Goal: Task Accomplishment & Management: Complete application form

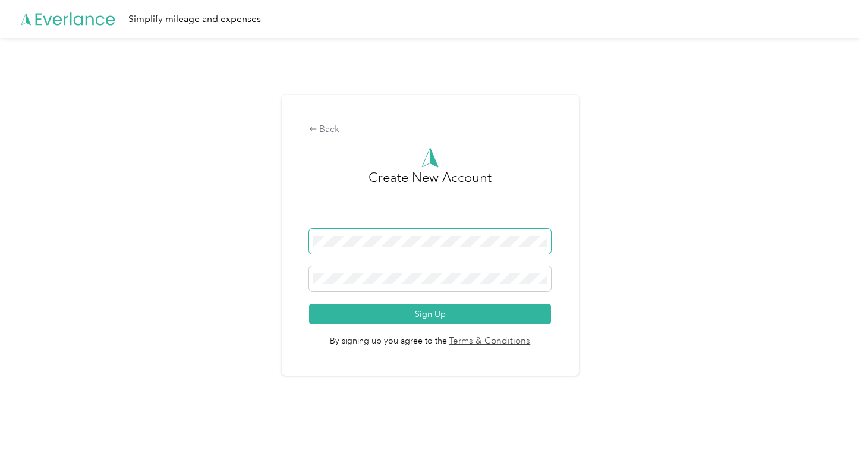
click at [539, 253] on span at bounding box center [430, 241] width 242 height 25
click at [414, 235] on span at bounding box center [430, 241] width 242 height 25
click at [344, 246] on span at bounding box center [430, 241] width 242 height 25
click at [366, 266] on span at bounding box center [430, 278] width 242 height 25
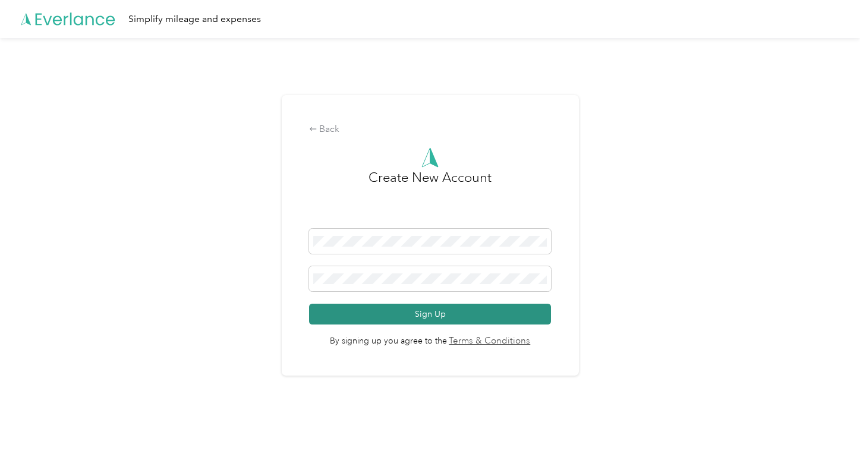
click at [434, 309] on button "Sign Up" at bounding box center [430, 314] width 242 height 21
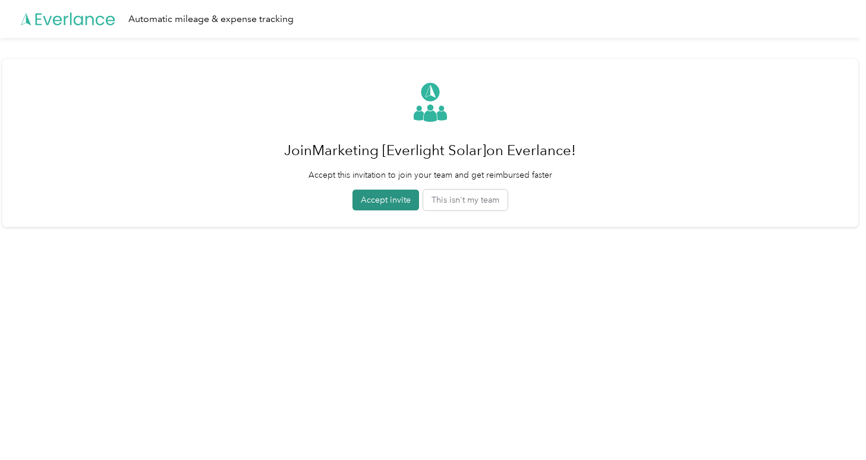
click at [379, 203] on button "Accept invite" at bounding box center [386, 200] width 67 height 21
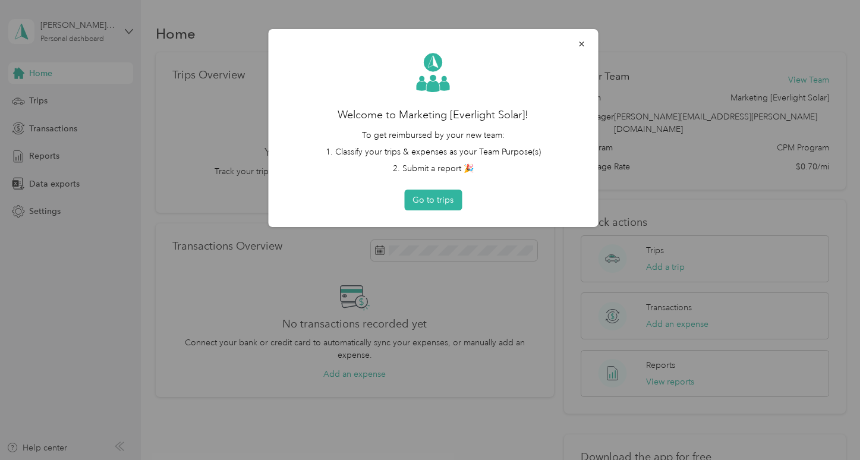
click at [418, 189] on div "Welcome to Marketing [Everlight Solar]! To get reimbursed by your new team: 1. …" at bounding box center [433, 128] width 297 height 165
click at [419, 197] on button "Go to trips" at bounding box center [433, 200] width 58 height 21
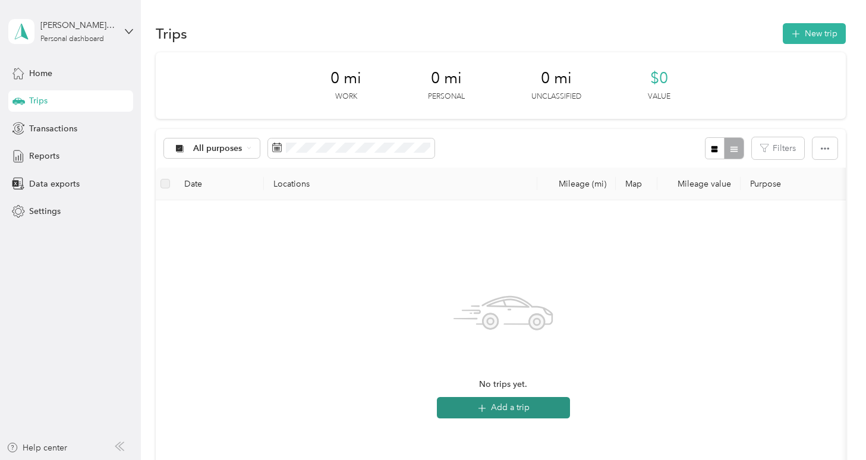
click at [483, 409] on icon "button" at bounding box center [483, 408] width 14 height 14
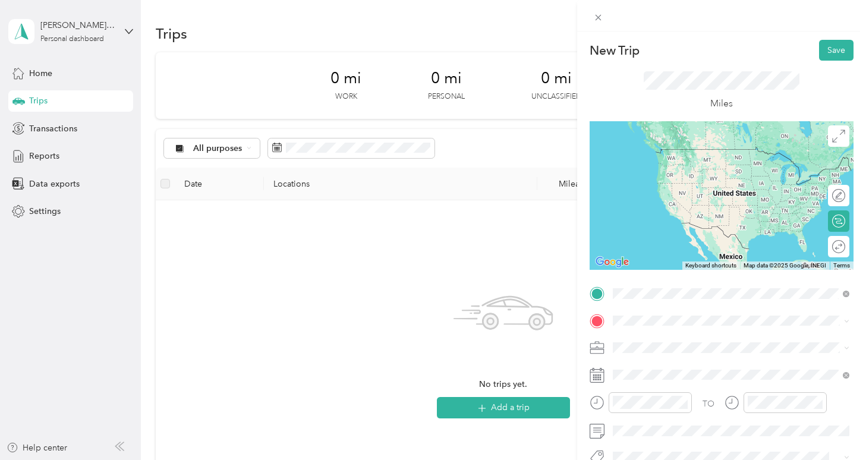
click at [699, 153] on span "[STREET_ADDRESS][US_STATE]" at bounding box center [695, 149] width 119 height 11
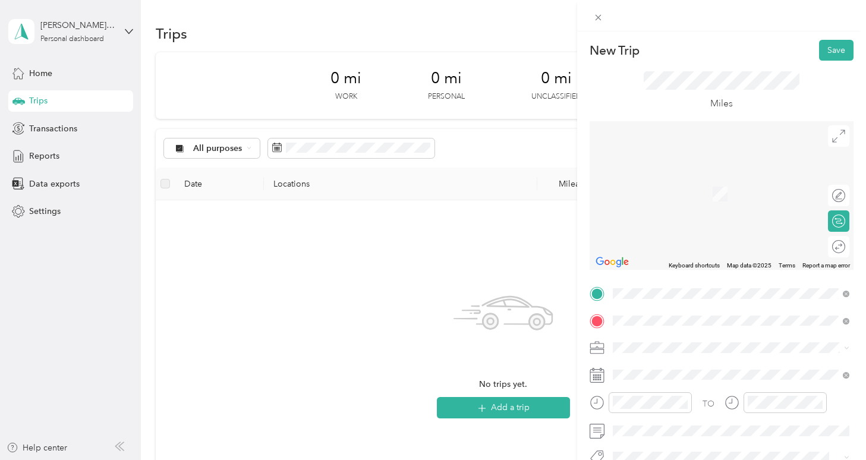
click at [664, 181] on span "s9152 [STREET_ADDRESS][US_STATE]" at bounding box center [708, 176] width 144 height 11
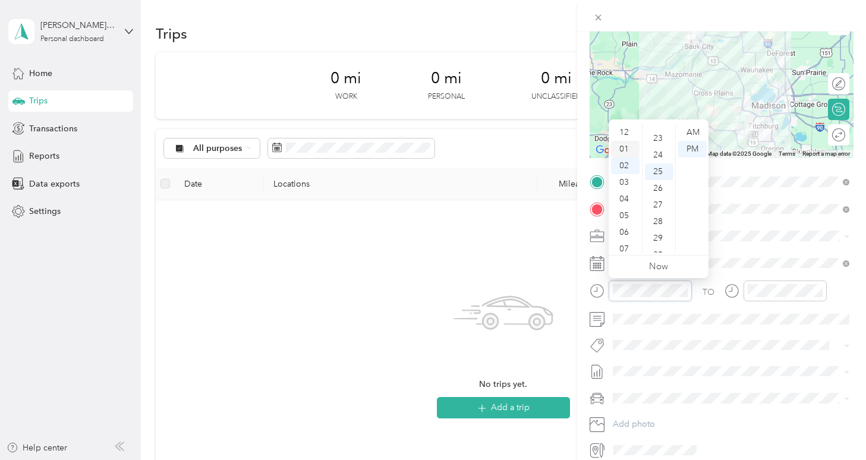
scroll to position [71, 0]
click at [624, 243] on div "11" at bounding box center [625, 244] width 29 height 17
click at [661, 171] on div "50" at bounding box center [659, 172] width 29 height 17
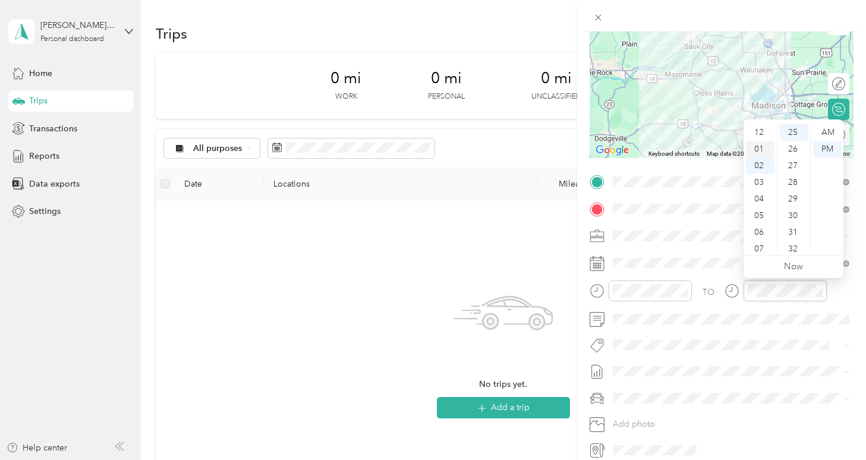
scroll to position [1, 0]
click at [760, 128] on div "12" at bounding box center [760, 131] width 29 height 17
click at [794, 211] on div "30" at bounding box center [794, 216] width 29 height 17
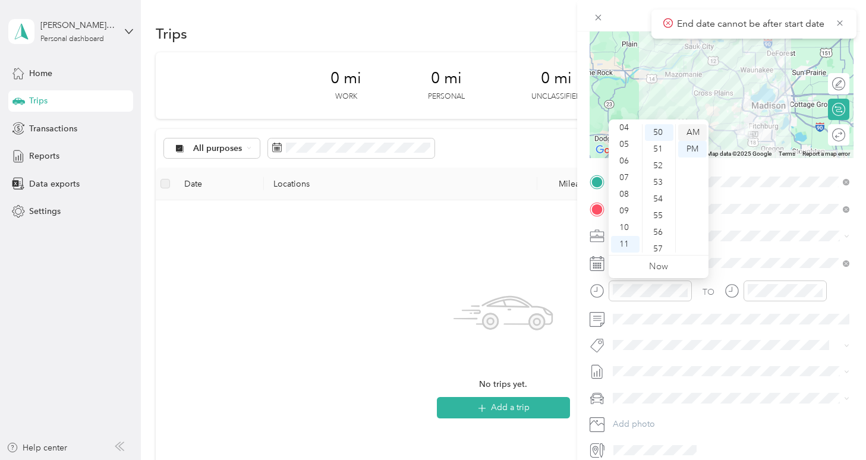
click at [695, 135] on div "AM" at bounding box center [693, 132] width 29 height 17
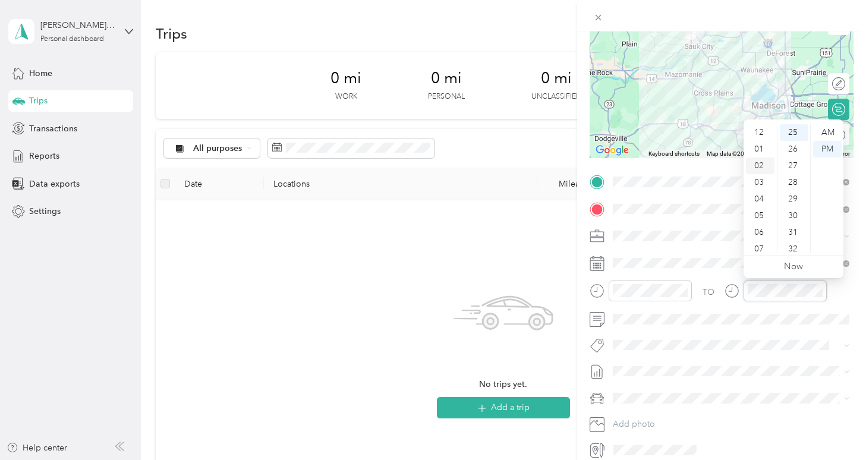
scroll to position [1, 0]
click at [759, 129] on div "12" at bounding box center [760, 131] width 29 height 17
click at [796, 219] on div "30" at bounding box center [794, 216] width 29 height 17
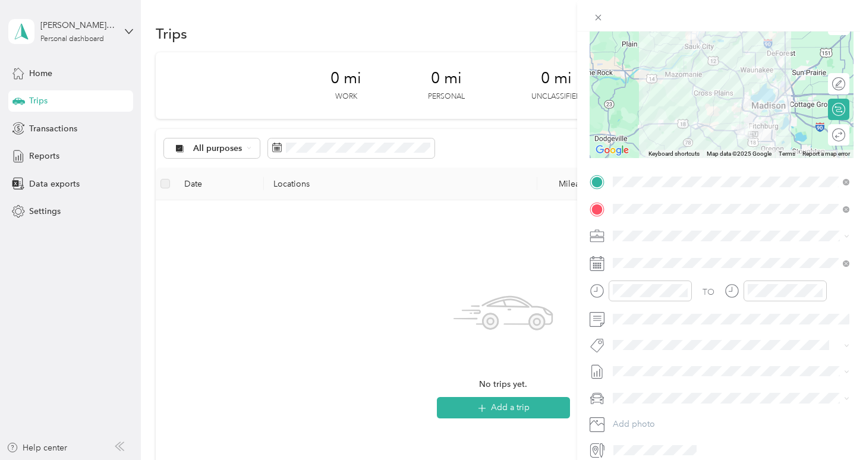
click at [836, 297] on div "TO" at bounding box center [722, 295] width 264 height 29
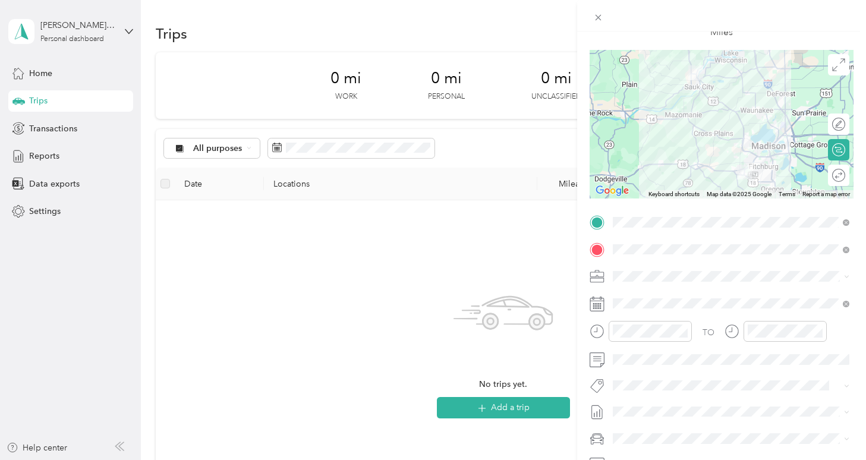
scroll to position [0, 0]
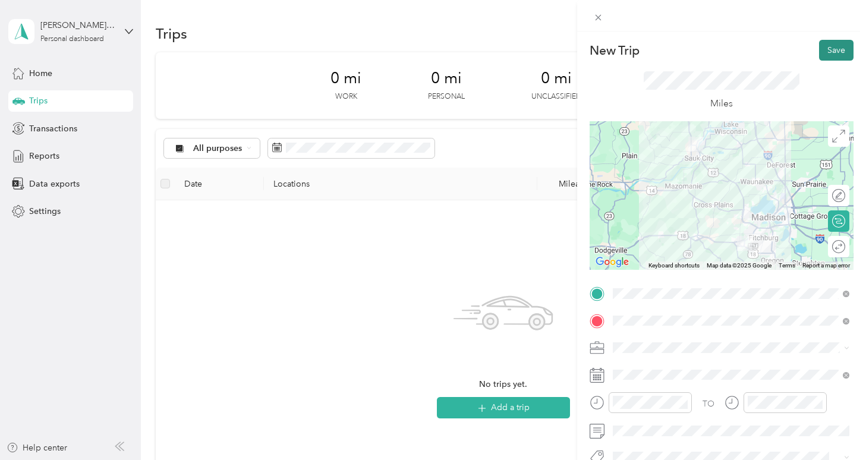
click at [844, 49] on button "Save" at bounding box center [836, 50] width 34 height 21
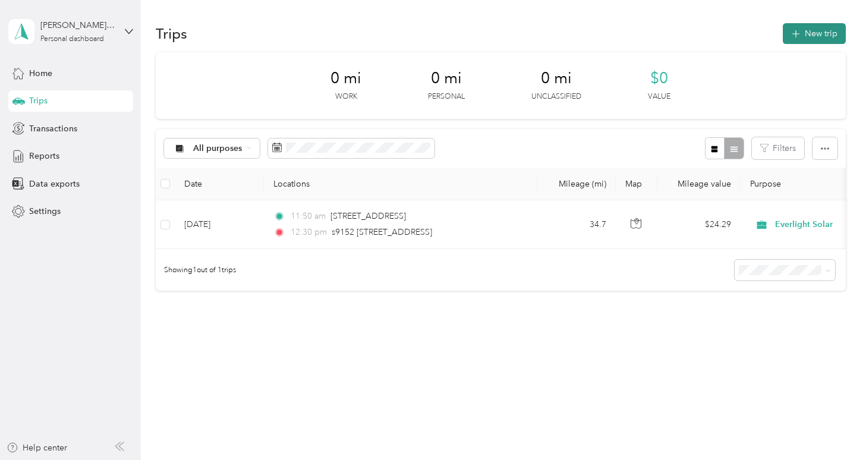
click at [813, 30] on button "New trip" at bounding box center [814, 33] width 63 height 21
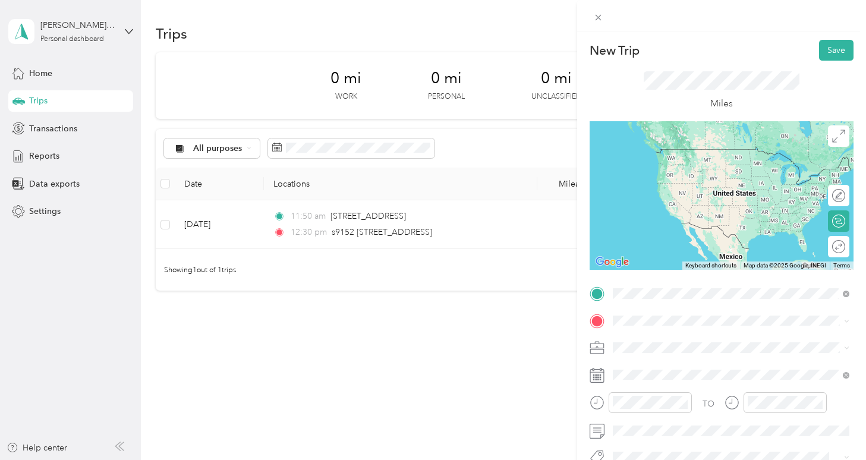
click at [726, 158] on div "s9152 [STREET_ADDRESS][US_STATE]" at bounding box center [731, 150] width 228 height 16
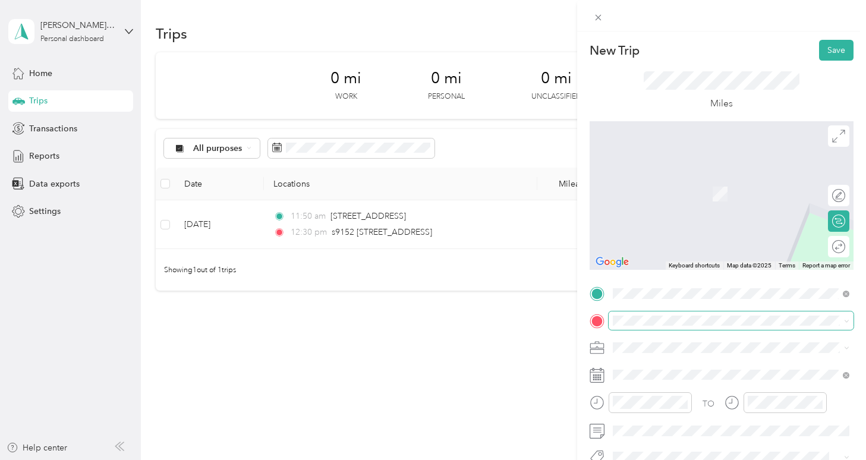
click at [639, 328] on span at bounding box center [731, 321] width 245 height 19
click at [729, 178] on span "[STREET_ADDRESS][US_STATE]" at bounding box center [695, 176] width 119 height 11
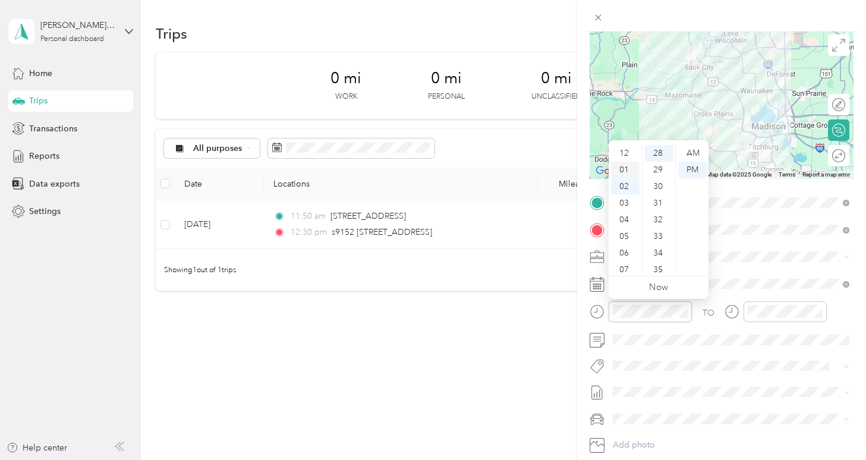
scroll to position [1, 0]
click at [630, 150] on div "12" at bounding box center [625, 153] width 29 height 17
click at [649, 186] on div "30" at bounding box center [659, 186] width 29 height 17
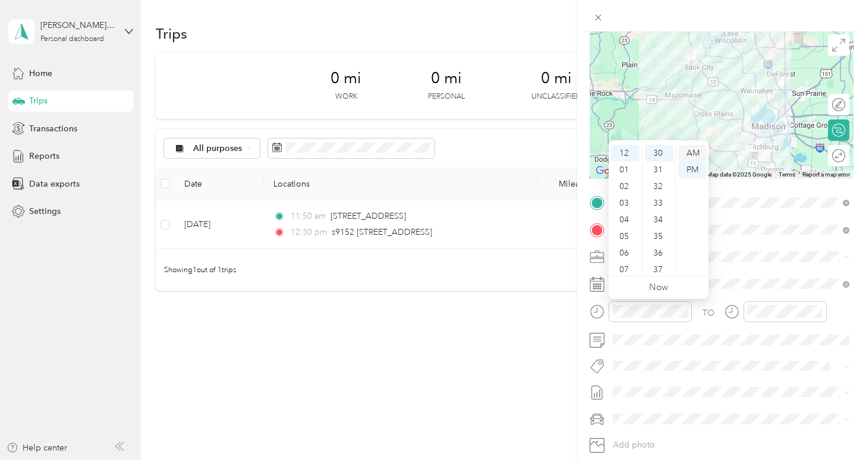
click at [693, 153] on div "AM" at bounding box center [693, 153] width 29 height 17
click at [695, 166] on div "PM" at bounding box center [693, 170] width 29 height 17
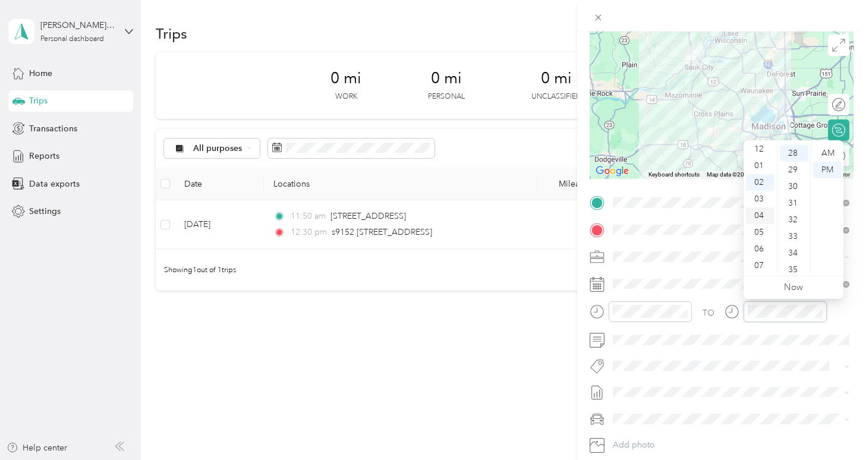
scroll to position [0, 0]
click at [762, 170] on div "01" at bounding box center [760, 169] width 29 height 17
click at [795, 186] on div "20" at bounding box center [794, 190] width 29 height 17
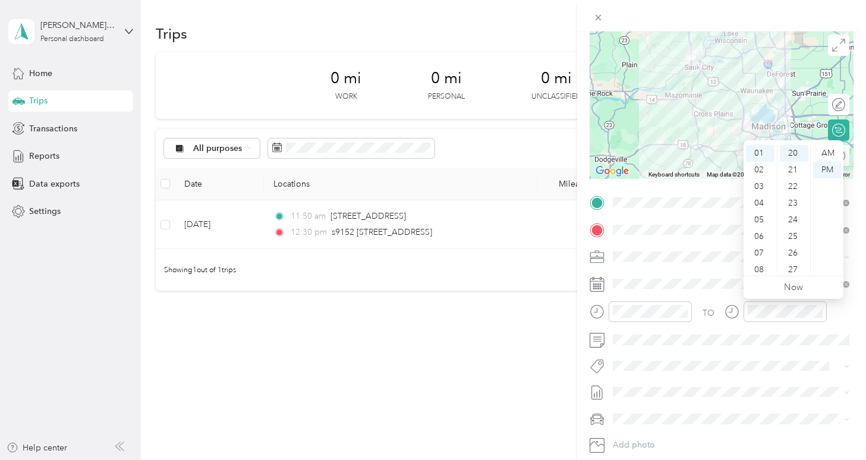
click at [837, 314] on div "TO" at bounding box center [722, 315] width 264 height 29
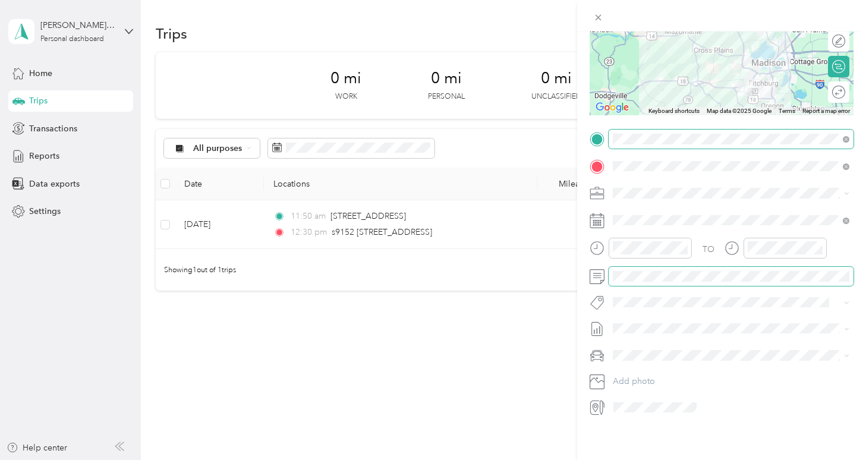
scroll to position [0, 0]
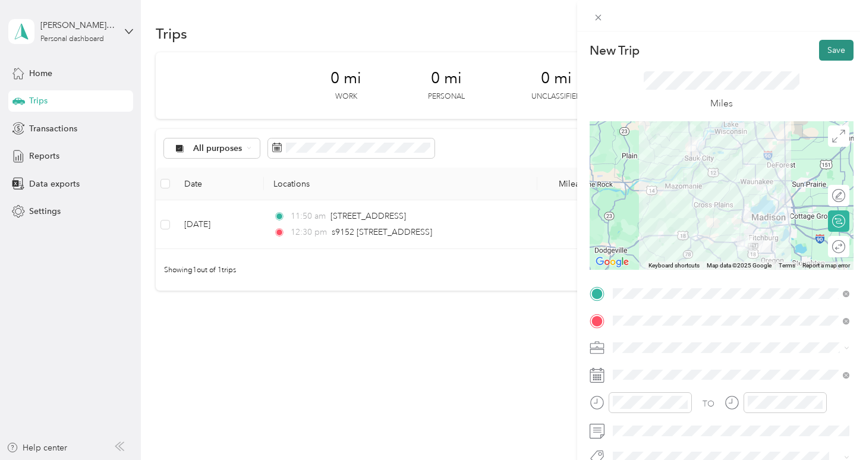
click at [840, 53] on button "Save" at bounding box center [836, 50] width 34 height 21
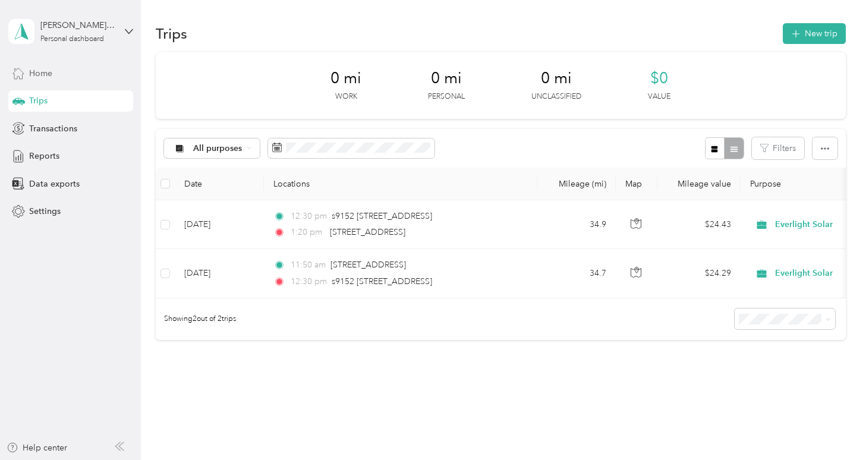
click at [61, 78] on div "Home" at bounding box center [70, 72] width 125 height 21
